Goal: Information Seeking & Learning: Learn about a topic

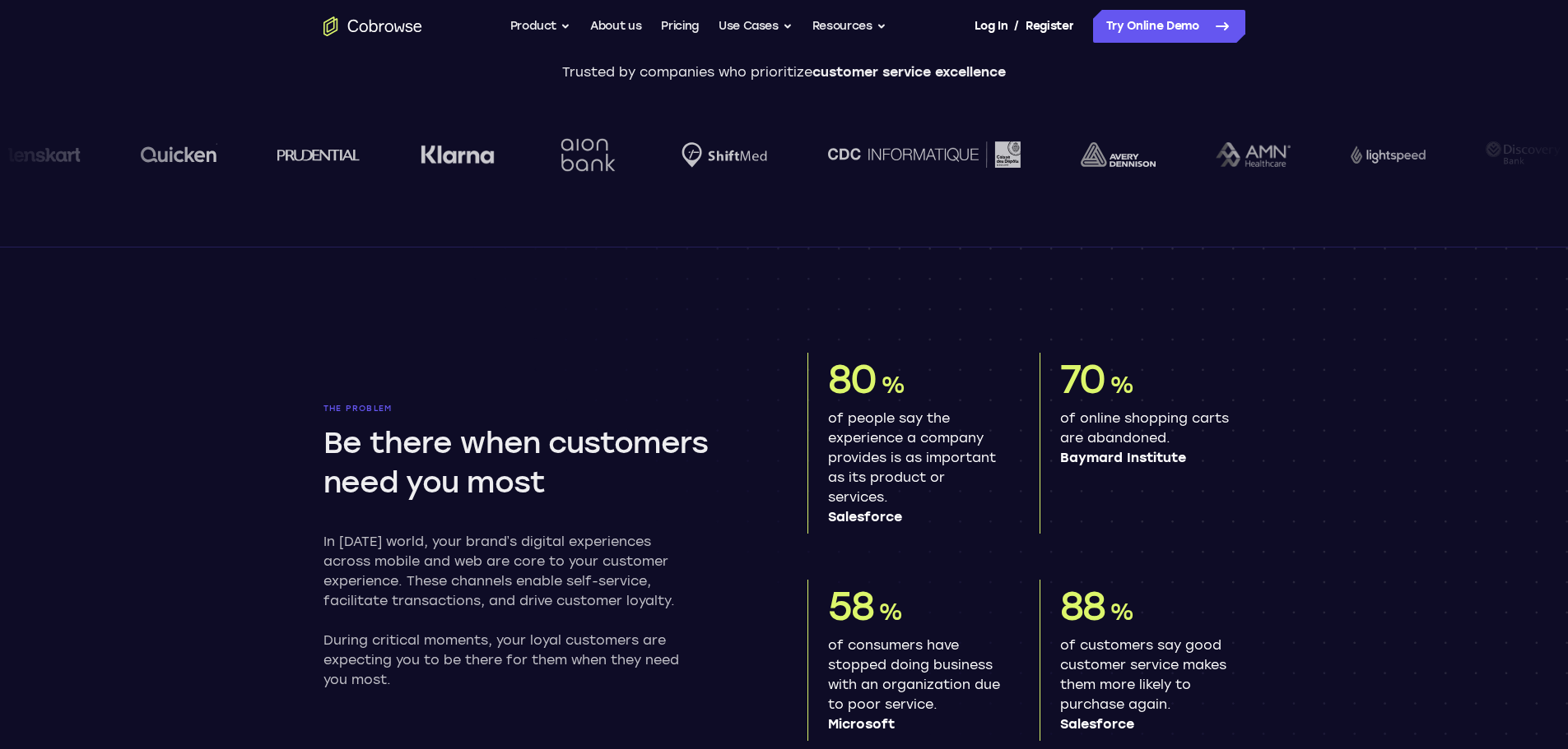
scroll to position [823, 0]
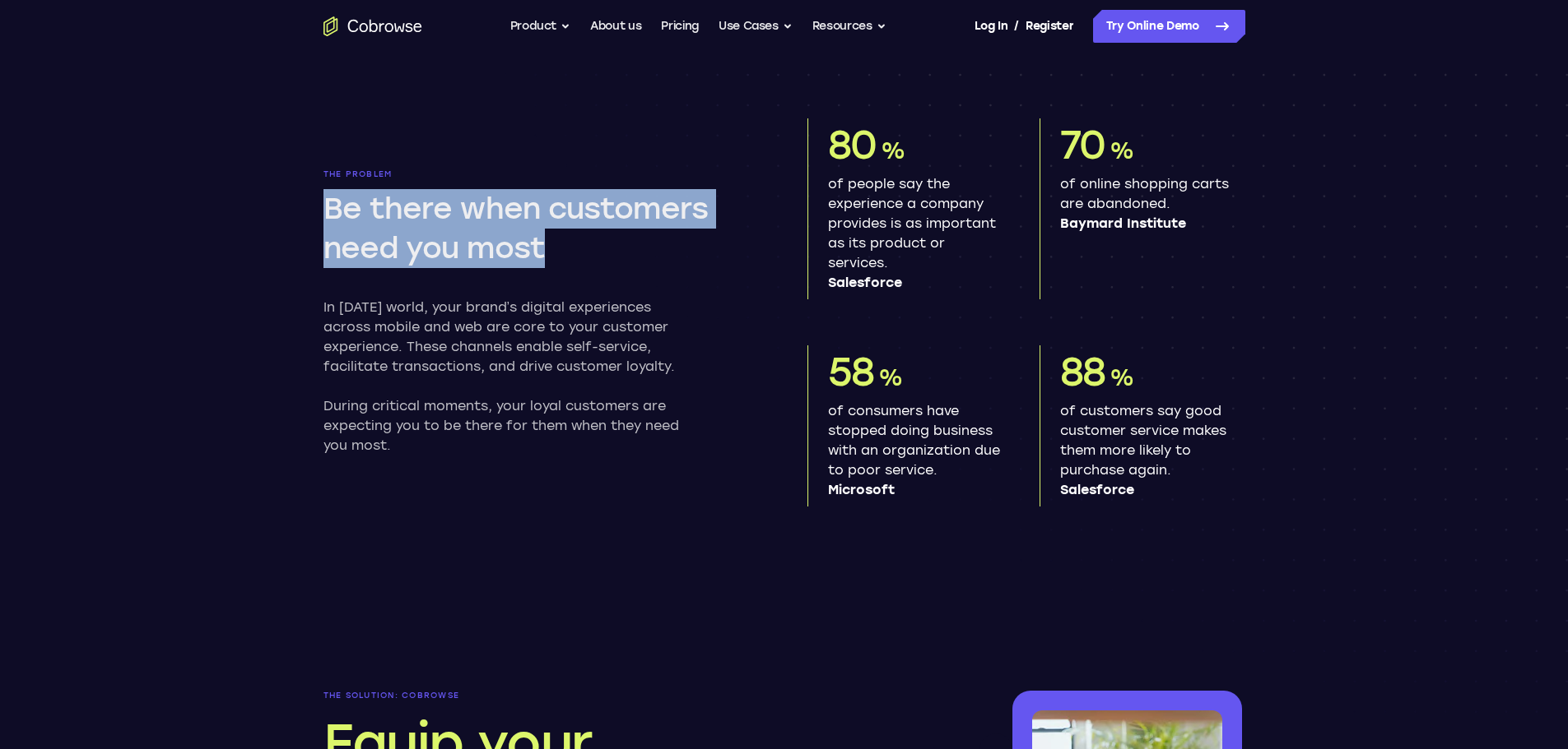
drag, startPoint x: 414, startPoint y: 227, endPoint x: 595, endPoint y: 275, distance: 187.3
click at [595, 275] on div "The problem Be there when customers need you most In [DATE] world, your brand’s…" at bounding box center [542, 312] width 438 height 287
drag, startPoint x: 569, startPoint y: 255, endPoint x: 288, endPoint y: 205, distance: 285.4
click at [288, 205] on section "The problem Be there when customers need you most In [DATE] world, your brand’s…" at bounding box center [784, 299] width 1054 height 572
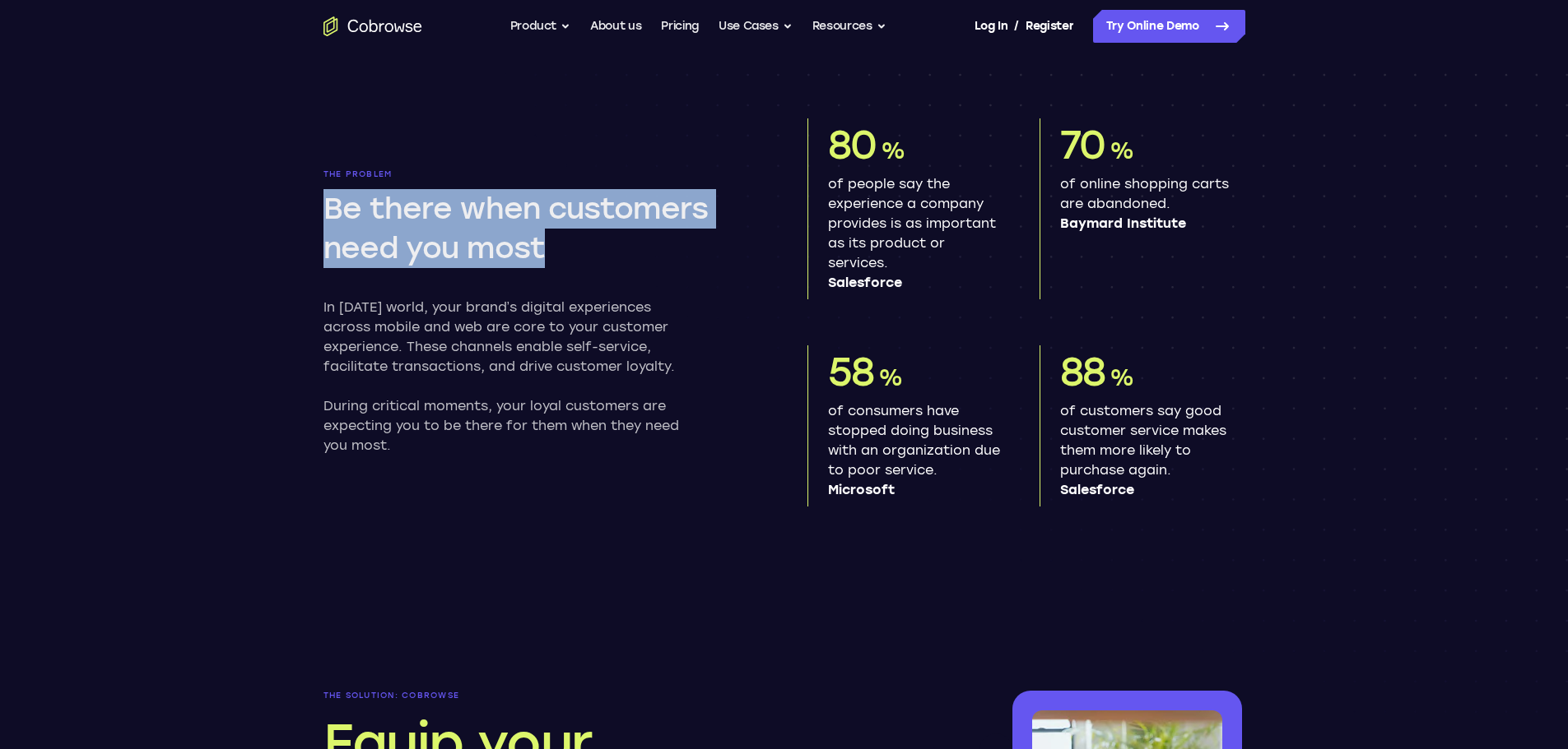
click at [288, 205] on section "The problem Be there when customers need you most In [DATE] world, your brand’s…" at bounding box center [784, 299] width 1054 height 572
drag, startPoint x: 315, startPoint y: 202, endPoint x: 641, endPoint y: 264, distance: 331.8
click at [641, 264] on section "The problem Be there when customers need you most In [DATE] world, your brand’s…" at bounding box center [784, 299] width 1054 height 572
click at [641, 264] on h2 "Be there when customers need you most" at bounding box center [539, 228] width 432 height 79
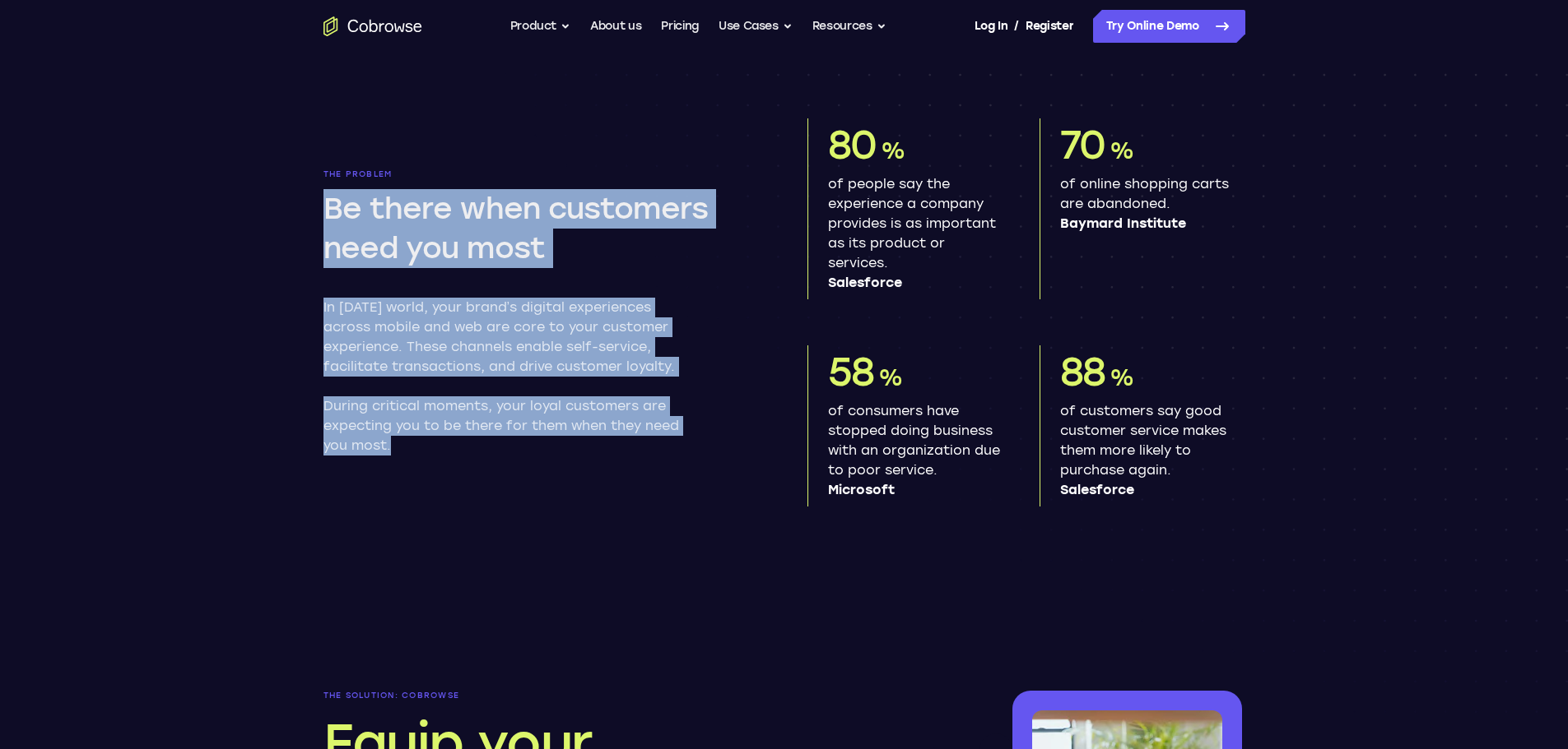
drag, startPoint x: 418, startPoint y: 393, endPoint x: 328, endPoint y: 209, distance: 204.8
click at [329, 211] on div "The problem Be there when customers need you most In [DATE] world, your brand’s…" at bounding box center [542, 312] width 438 height 287
click at [328, 209] on h2 "Be there when customers need you most" at bounding box center [539, 228] width 432 height 79
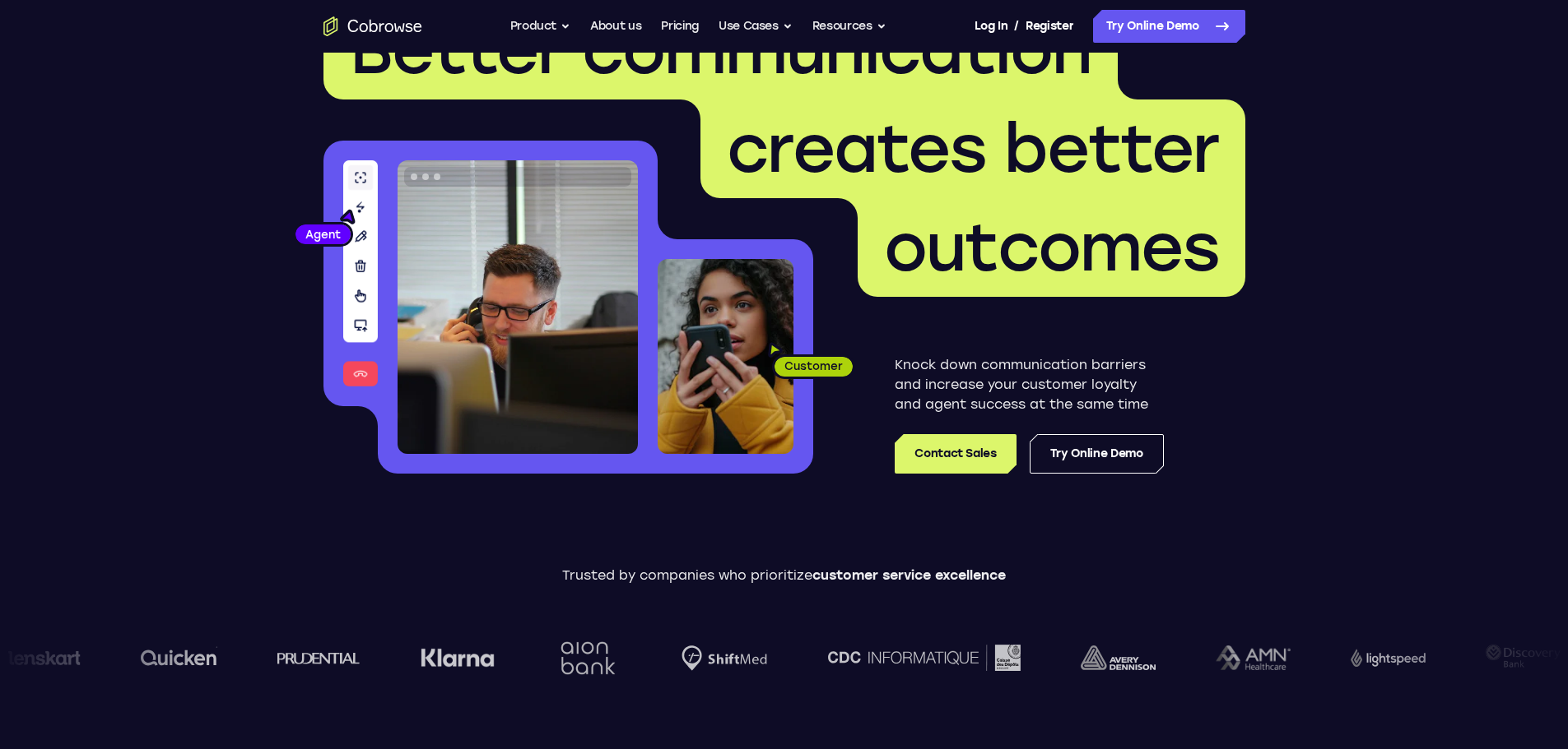
scroll to position [0, 0]
